Goal: Transaction & Acquisition: Purchase product/service

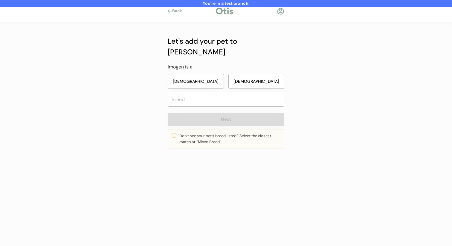
click at [200, 75] on button "Female" at bounding box center [196, 81] width 56 height 15
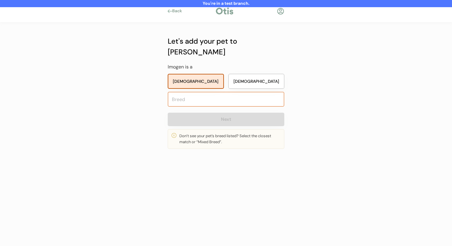
click at [202, 92] on input "text" at bounding box center [226, 99] width 117 height 15
type input "u"
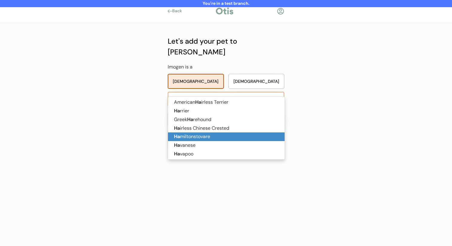
click at [216, 135] on p "Ha miltonstovare" at bounding box center [226, 136] width 117 height 9
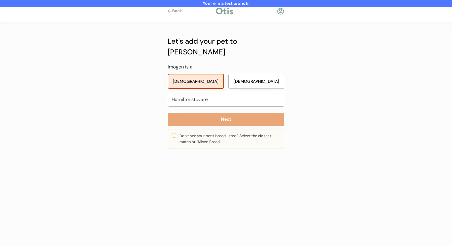
type input "Hamiltonstovare"
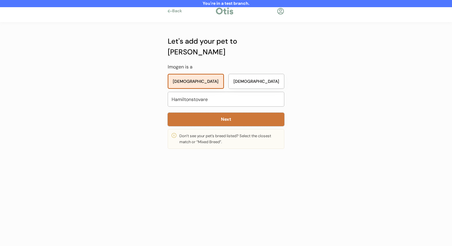
click at [227, 113] on button "Next" at bounding box center [226, 119] width 117 height 13
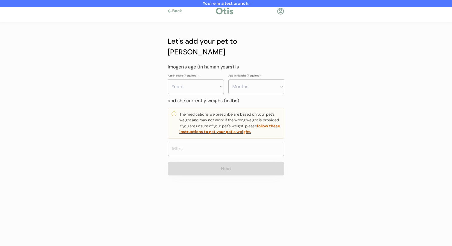
click at [216, 81] on select "Years 0 1 2 3 4 5 6 7 8 9 10 11 12 13 14 15 16 17 18 19 20" at bounding box center [196, 86] width 56 height 15
select select "3"
click at [168, 79] on select "Years 0 1 2 3 4 5 6 7 8 9 10 11 12 13 14 15 16 17 18 19 20" at bounding box center [196, 86] width 56 height 15
click at [254, 80] on select "Months 0 1 2 3 4 5 6 7 8 9 10 11" at bounding box center [256, 86] width 56 height 15
select select "4"
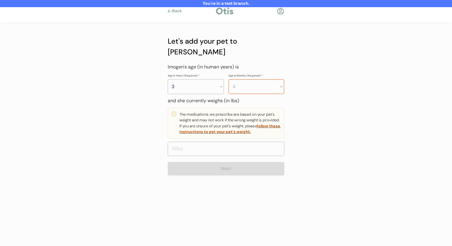
click at [228, 79] on select "Months 0 1 2 3 4 5 6 7 8 9 10 11" at bounding box center [256, 86] width 56 height 15
click at [215, 142] on input "input" at bounding box center [226, 149] width 117 height 14
type input "22.0"
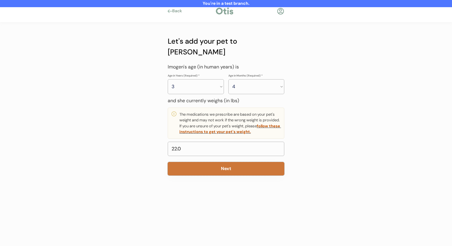
click at [211, 162] on button "Next" at bounding box center [226, 168] width 117 height 13
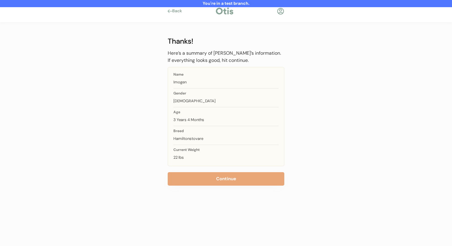
click at [215, 176] on button "Continue" at bounding box center [226, 178] width 117 height 13
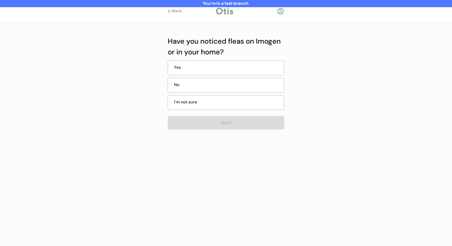
click at [216, 90] on div "No" at bounding box center [226, 85] width 117 height 15
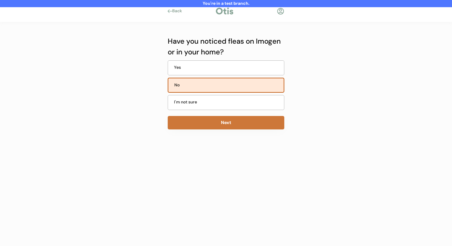
click at [213, 117] on button "Next" at bounding box center [226, 122] width 117 height 13
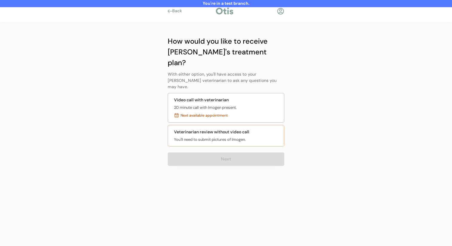
click at [213, 129] on div "Veterinarian review without video call" at bounding box center [211, 132] width 75 height 6
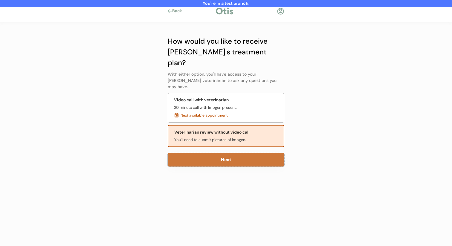
click at [212, 153] on button "Next" at bounding box center [226, 159] width 117 height 13
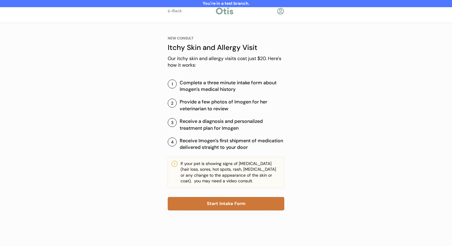
click at [213, 199] on button "Start Intake Form" at bounding box center [226, 203] width 117 height 13
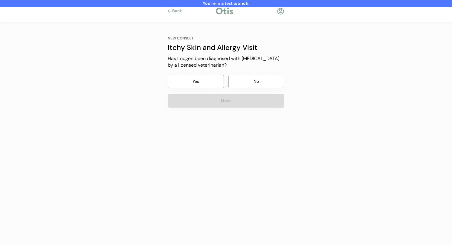
click at [237, 81] on button "No" at bounding box center [256, 81] width 56 height 13
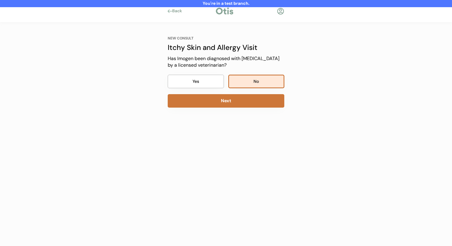
click at [230, 100] on button "Next" at bounding box center [226, 100] width 117 height 13
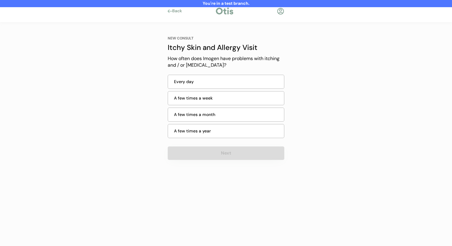
click at [248, 81] on div "Every day" at bounding box center [227, 82] width 106 height 6
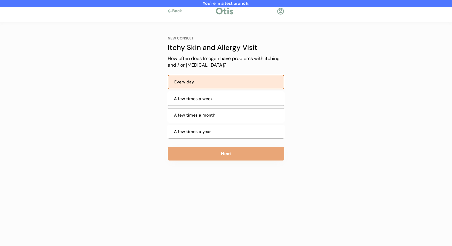
click at [225, 166] on div "NEW CONSULT Itchy Skin and Allergy Visit Our itchy skin and allergy visits cost…" at bounding box center [226, 98] width 135 height 152
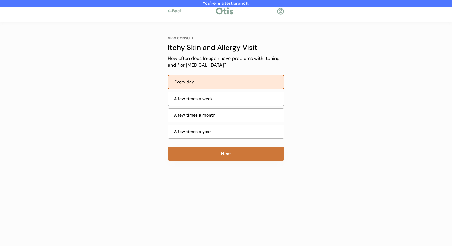
click at [230, 156] on button "Next" at bounding box center [226, 153] width 117 height 13
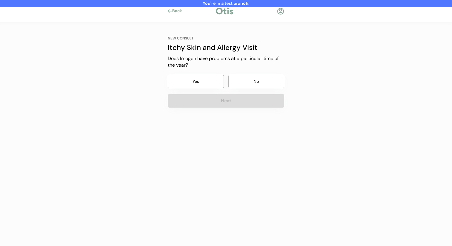
click at [256, 88] on button "No" at bounding box center [256, 81] width 56 height 13
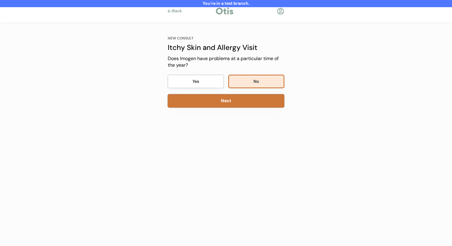
click at [250, 100] on button "Next" at bounding box center [226, 100] width 117 height 13
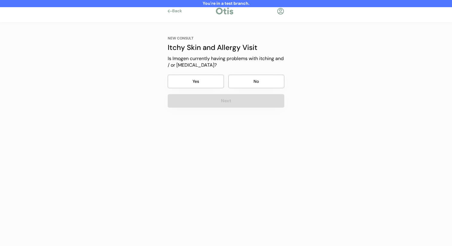
click at [254, 82] on button "No" at bounding box center [256, 81] width 56 height 13
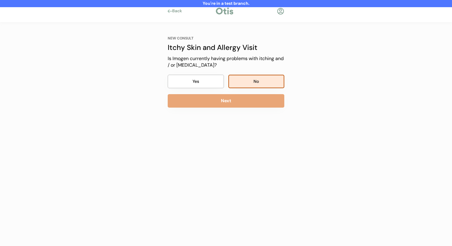
click at [247, 102] on button "Next" at bounding box center [226, 100] width 117 height 13
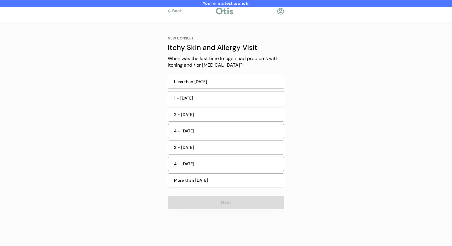
click at [250, 87] on div "Less than 7 days ago" at bounding box center [226, 82] width 117 height 14
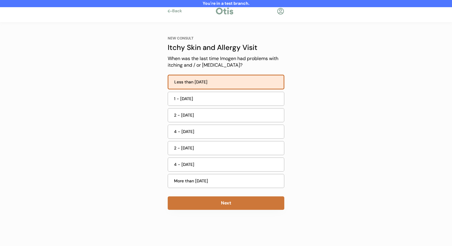
click at [231, 199] on button "Next" at bounding box center [226, 202] width 117 height 13
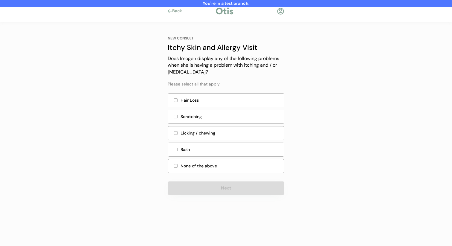
click at [233, 142] on div "Licking / chewing" at bounding box center [226, 134] width 117 height 16
click at [226, 149] on div "Rash" at bounding box center [231, 149] width 100 height 6
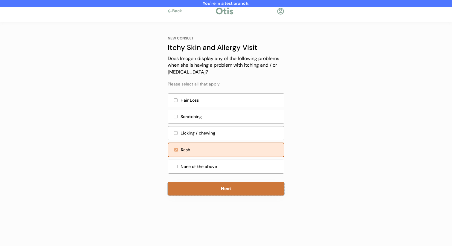
click at [225, 187] on button "Next" at bounding box center [226, 188] width 117 height 13
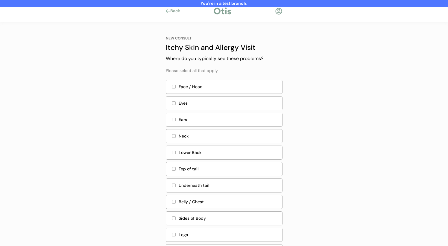
click at [248, 97] on div "Eyes" at bounding box center [224, 103] width 117 height 14
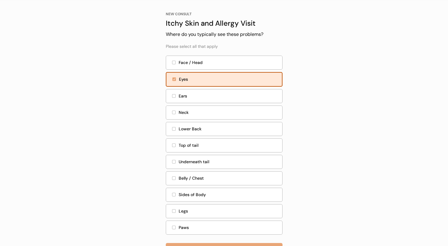
scroll to position [49, 0]
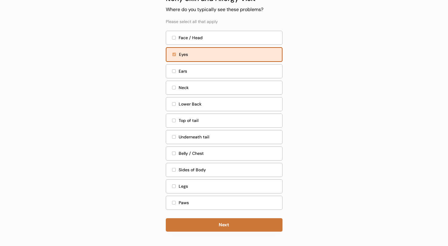
click at [226, 224] on button "Next" at bounding box center [224, 224] width 117 height 13
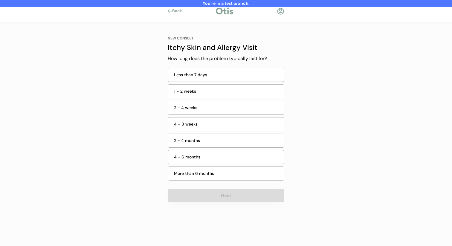
click at [255, 103] on div "2 - 4 weeks" at bounding box center [226, 108] width 117 height 14
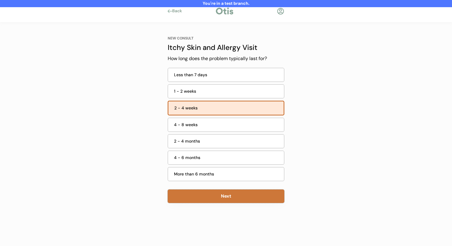
click at [227, 197] on button "Next" at bounding box center [226, 196] width 117 height 13
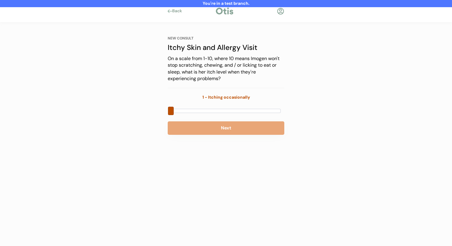
click at [240, 109] on div at bounding box center [226, 111] width 110 height 4
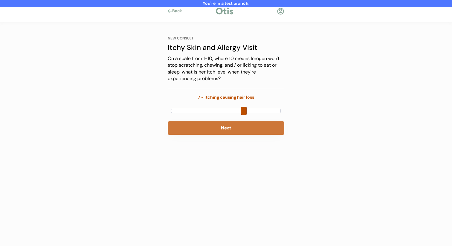
click at [236, 125] on button "Next" at bounding box center [226, 127] width 117 height 13
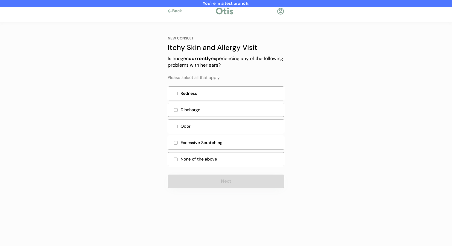
click at [245, 101] on div "Redness" at bounding box center [226, 94] width 117 height 16
click at [232, 155] on div "None of the above" at bounding box center [226, 159] width 117 height 14
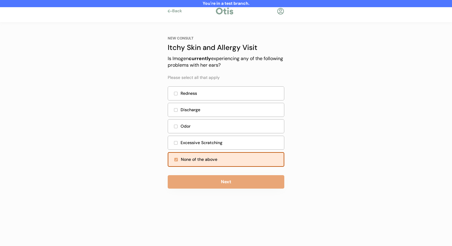
click at [228, 172] on div "NEW CONSULT Itchy Skin and Allergy Visit Is Imogen currently experiencing any o…" at bounding box center [226, 112] width 117 height 153
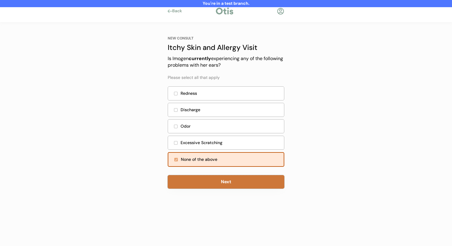
click at [227, 177] on button "Next" at bounding box center [226, 181] width 117 height 13
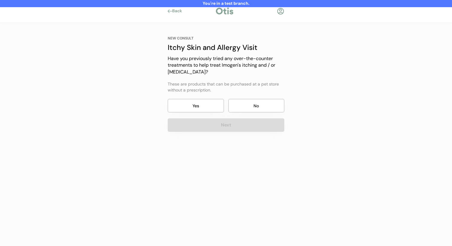
click at [240, 111] on button "No" at bounding box center [256, 105] width 56 height 13
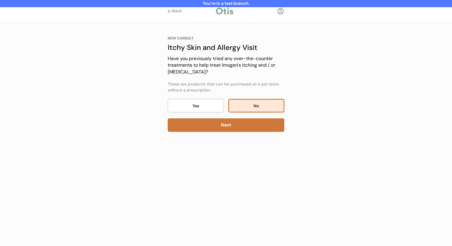
click at [238, 125] on button "Next" at bounding box center [226, 124] width 117 height 13
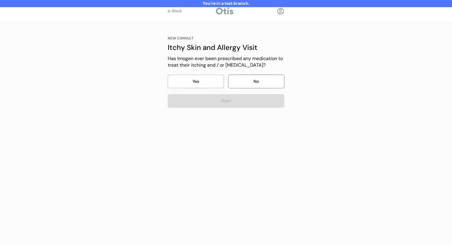
drag, startPoint x: 247, startPoint y: 78, endPoint x: 247, endPoint y: 82, distance: 3.6
click at [247, 78] on button "No" at bounding box center [256, 81] width 56 height 13
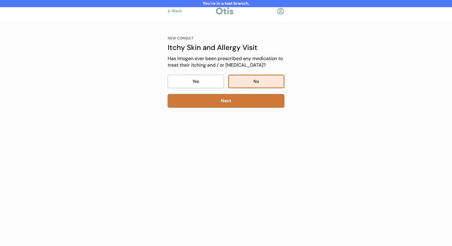
click at [245, 106] on button "Next" at bounding box center [226, 100] width 117 height 13
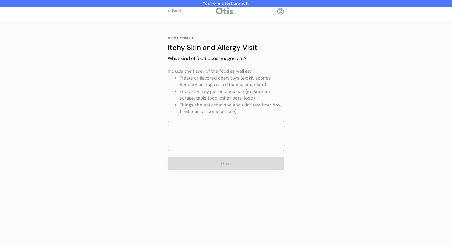
click at [219, 162] on button "Next" at bounding box center [226, 163] width 117 height 13
click at [225, 147] on textarea at bounding box center [226, 136] width 117 height 30
type textarea "eee"
click at [222, 165] on button "Next" at bounding box center [226, 163] width 117 height 13
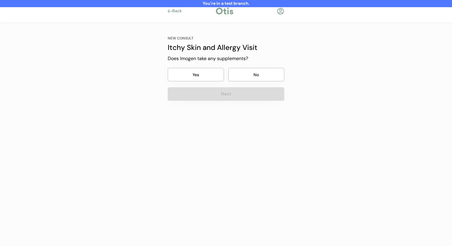
drag, startPoint x: 254, startPoint y: 87, endPoint x: 256, endPoint y: 82, distance: 6.1
click at [255, 84] on div "NEW CONSULT Itchy Skin and Allergy Visit Does Imogen take any supplements? Yes …" at bounding box center [226, 68] width 117 height 65
click at [256, 77] on button "No" at bounding box center [256, 74] width 56 height 13
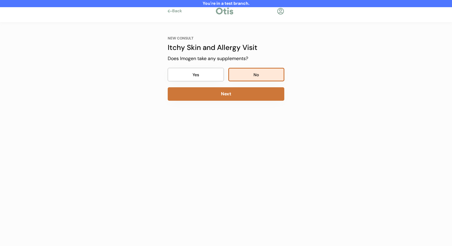
click at [254, 105] on div "NEW CONSULT Itchy Skin and Allergy Visit Our itchy skin and allergy visits cost…" at bounding box center [226, 96] width 135 height 149
click at [253, 93] on button "Next" at bounding box center [226, 93] width 117 height 13
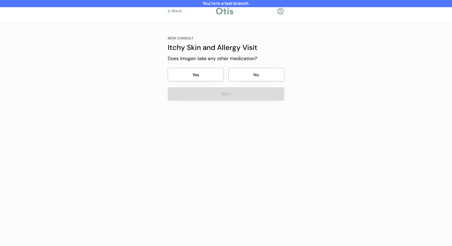
click at [254, 71] on button "No" at bounding box center [256, 74] width 56 height 13
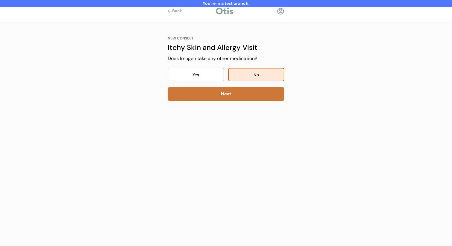
click at [252, 94] on button "Next" at bounding box center [226, 93] width 117 height 13
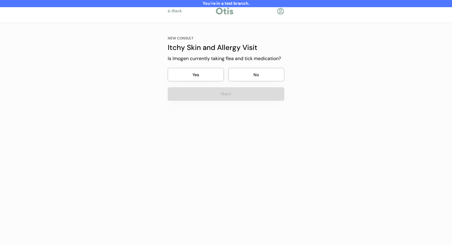
drag, startPoint x: 251, startPoint y: 77, endPoint x: 249, endPoint y: 88, distance: 11.4
click at [251, 77] on button "No" at bounding box center [256, 74] width 56 height 13
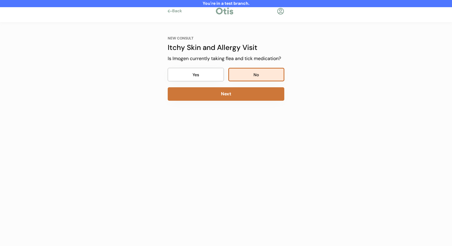
click at [245, 99] on button "Next" at bounding box center [226, 93] width 117 height 13
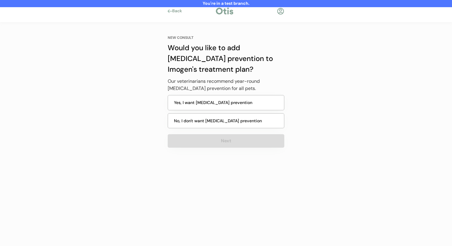
click at [242, 121] on button "No, I don't want heartworm prevention" at bounding box center [226, 120] width 117 height 15
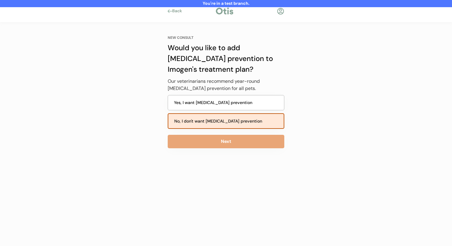
click at [240, 109] on button "Yes, I want heartworm prevention" at bounding box center [226, 102] width 117 height 15
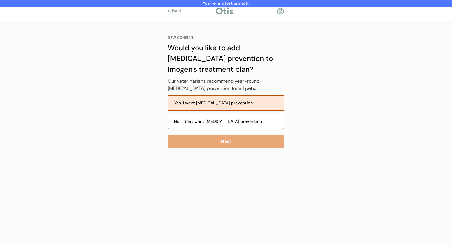
click at [236, 134] on div "NEW CONSULT Would you like to add heartworm prevention to Imogen's treatment pl…" at bounding box center [226, 92] width 117 height 112
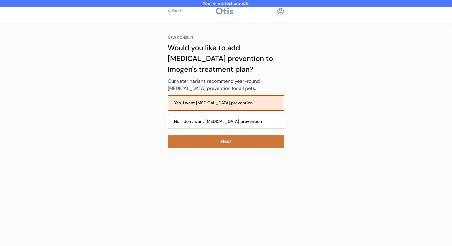
click at [240, 141] on button "Next" at bounding box center [226, 141] width 117 height 13
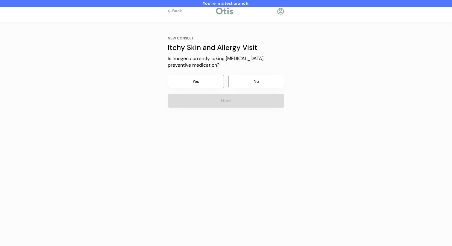
click at [245, 80] on button "No" at bounding box center [256, 81] width 56 height 13
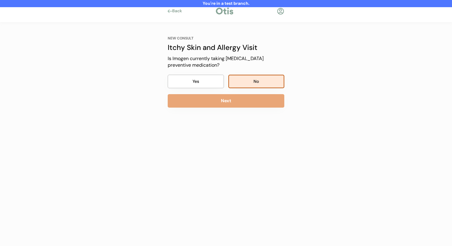
click at [242, 97] on button "Next" at bounding box center [226, 100] width 117 height 13
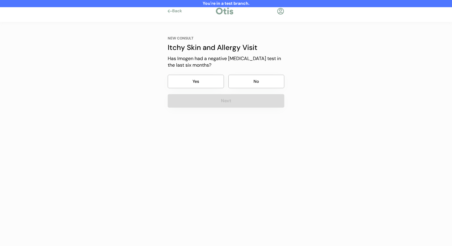
click at [244, 84] on button "No" at bounding box center [256, 81] width 56 height 13
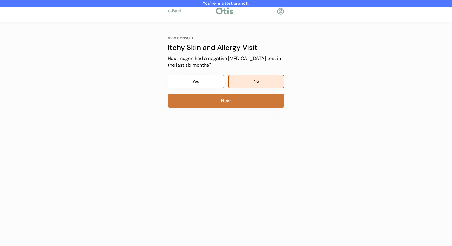
click at [240, 102] on button "Next" at bounding box center [226, 100] width 117 height 13
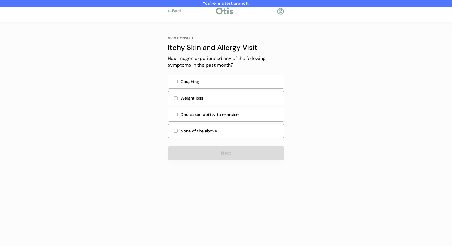
click at [243, 87] on div "Coughing" at bounding box center [226, 82] width 117 height 14
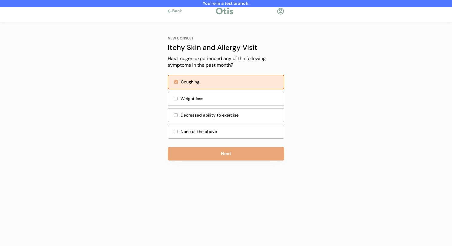
click at [235, 148] on button "Next" at bounding box center [226, 153] width 117 height 13
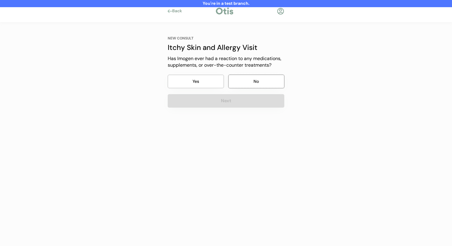
click at [247, 85] on button "No" at bounding box center [256, 81] width 56 height 13
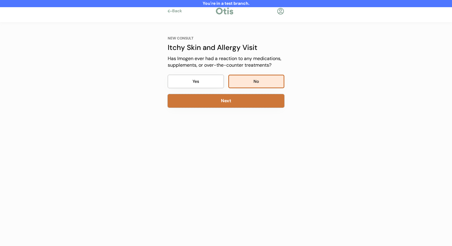
click at [243, 97] on button "Next" at bounding box center [226, 100] width 117 height 13
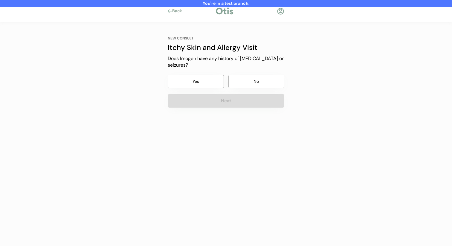
click at [250, 85] on button "No" at bounding box center [256, 81] width 56 height 13
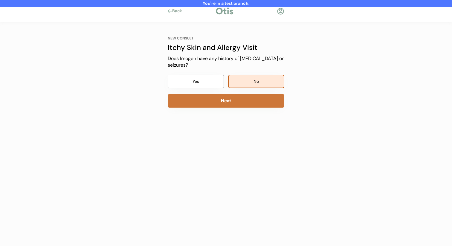
click at [248, 100] on button "Next" at bounding box center [226, 100] width 117 height 13
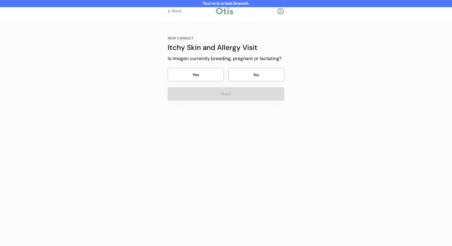
click at [253, 77] on button "No" at bounding box center [256, 74] width 56 height 13
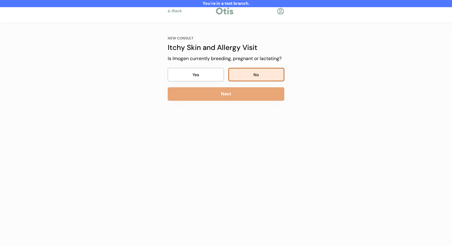
click at [250, 93] on button "Next" at bounding box center [226, 93] width 117 height 13
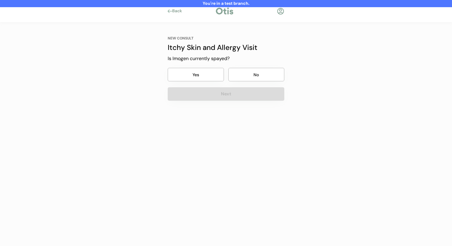
click at [251, 76] on button "No" at bounding box center [256, 74] width 56 height 13
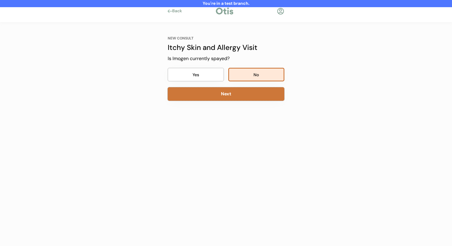
click at [246, 95] on button "Next" at bounding box center [226, 93] width 117 height 13
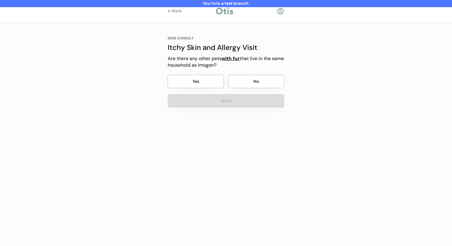
click at [247, 81] on button "No" at bounding box center [256, 81] width 56 height 13
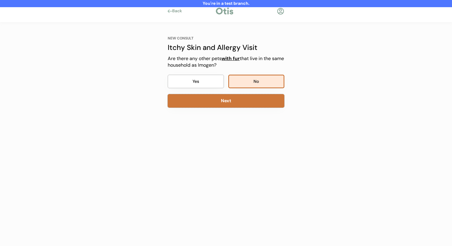
click at [243, 105] on button "Next" at bounding box center [226, 100] width 117 height 13
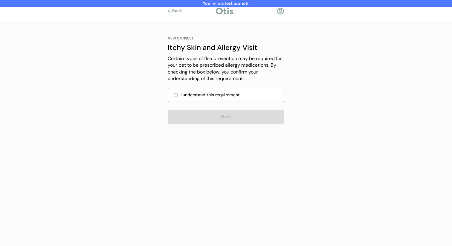
click at [243, 98] on div "I understand this requirement" at bounding box center [231, 95] width 100 height 6
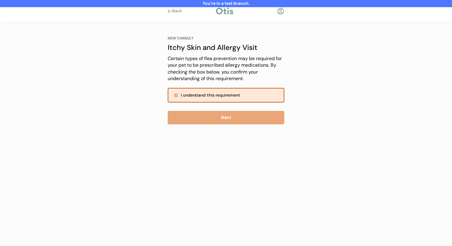
click at [235, 118] on button "Next" at bounding box center [226, 117] width 117 height 13
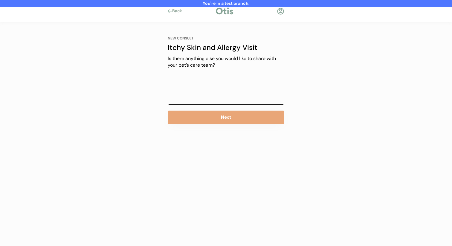
click at [243, 95] on textarea at bounding box center [226, 90] width 117 height 30
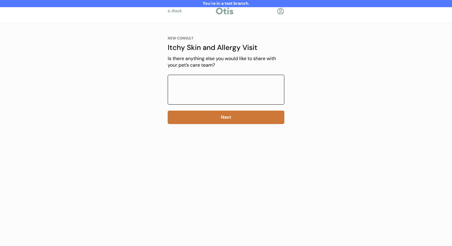
click at [237, 123] on button "Next" at bounding box center [226, 117] width 117 height 13
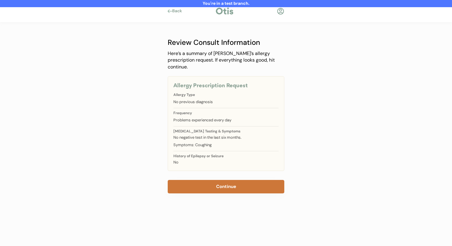
click at [224, 180] on button "Continue" at bounding box center [226, 186] width 117 height 13
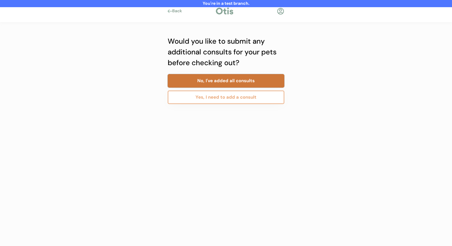
click at [234, 82] on button "No, I've added all consults" at bounding box center [226, 80] width 117 height 13
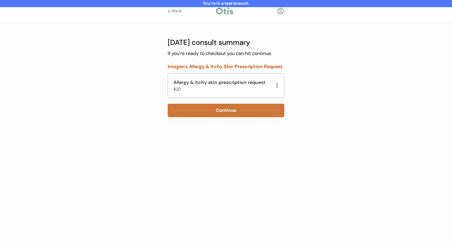
click at [230, 113] on button "Continue" at bounding box center [226, 110] width 117 height 13
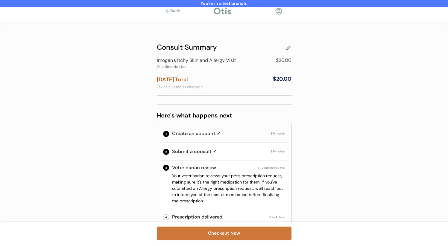
click at [231, 231] on button "Checkout Now" at bounding box center [224, 233] width 135 height 13
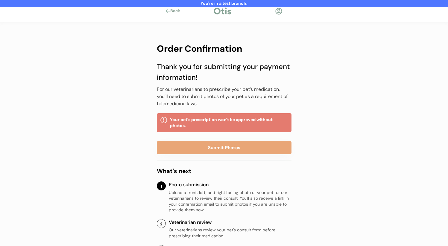
click at [277, 12] on div at bounding box center [278, 10] width 7 height 7
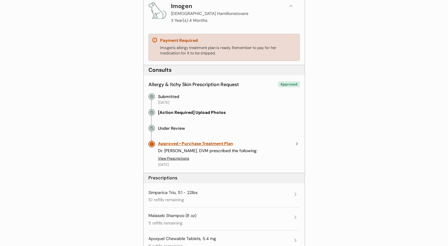
scroll to position [93, 0]
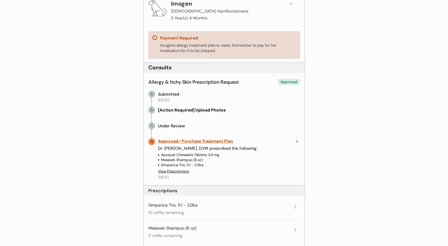
click at [185, 141] on div "Approved • Purchase Treatment Plan" at bounding box center [224, 141] width 133 height 6
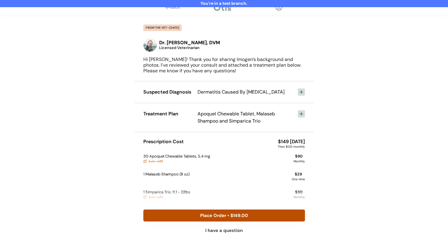
scroll to position [8, 0]
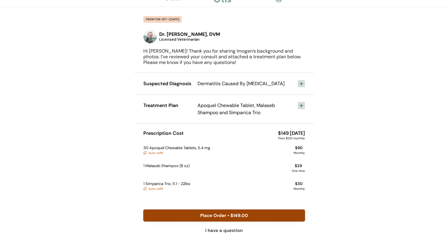
click at [248, 214] on button "Place Order • $149.00" at bounding box center [223, 216] width 161 height 12
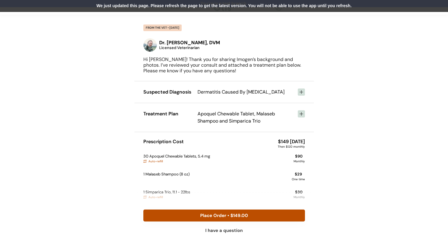
click at [241, 7] on div "We just updated this page. Please refresh the page to get the latest version. Y…" at bounding box center [224, 6] width 448 height 12
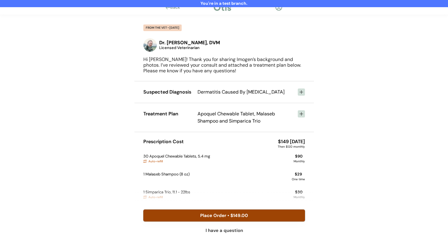
click at [222, 215] on button "Place Order • $149.00" at bounding box center [223, 216] width 161 height 12
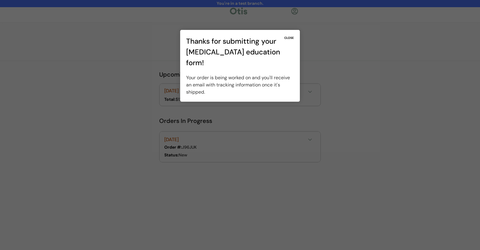
click at [291, 37] on div "CLOSE" at bounding box center [289, 38] width 10 height 4
